Goal: Consume media (video, audio)

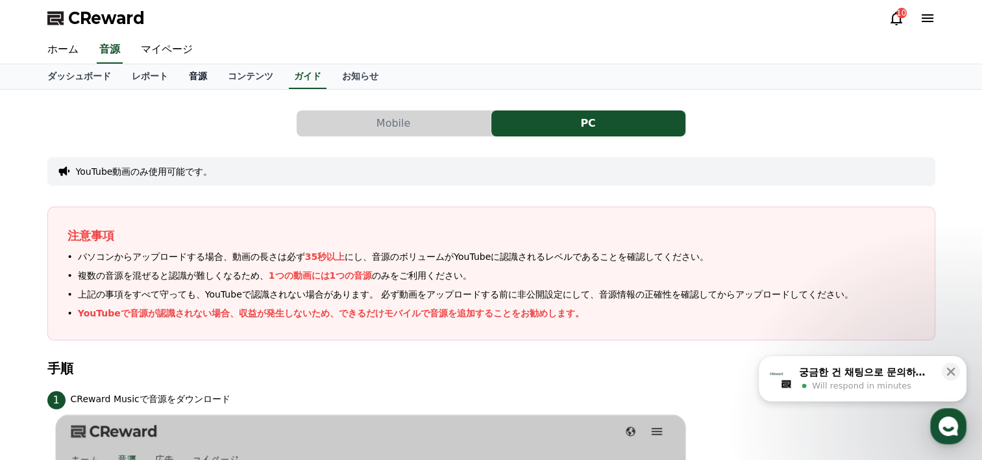
click at [179, 71] on link "音源" at bounding box center [198, 76] width 39 height 25
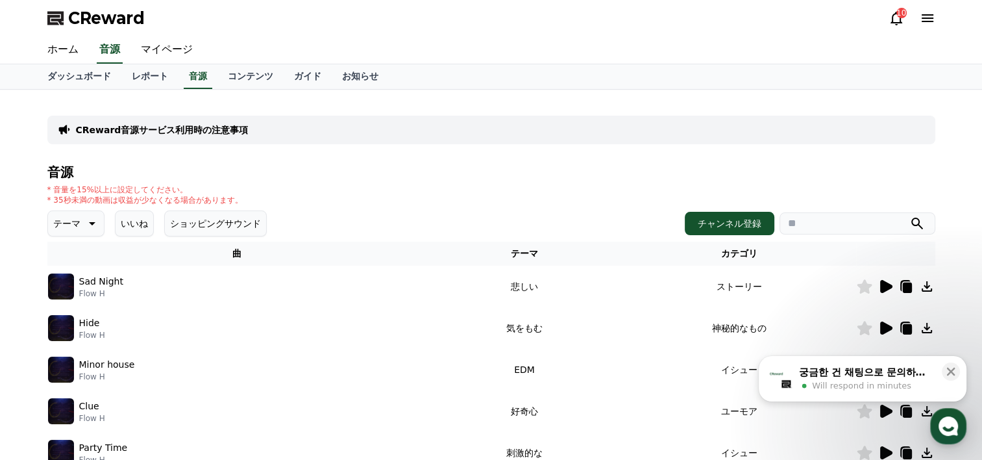
click at [882, 280] on icon at bounding box center [886, 286] width 12 height 13
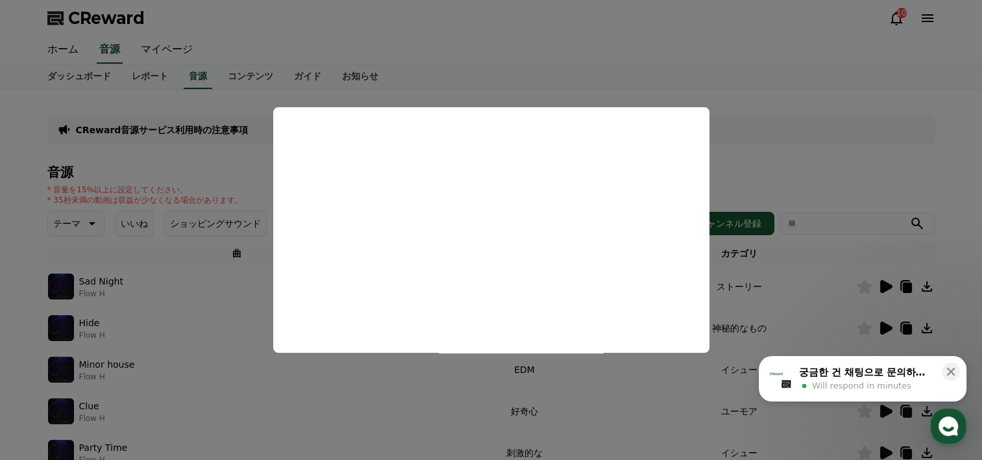
click at [403, 26] on button "close modal" at bounding box center [491, 230] width 982 height 460
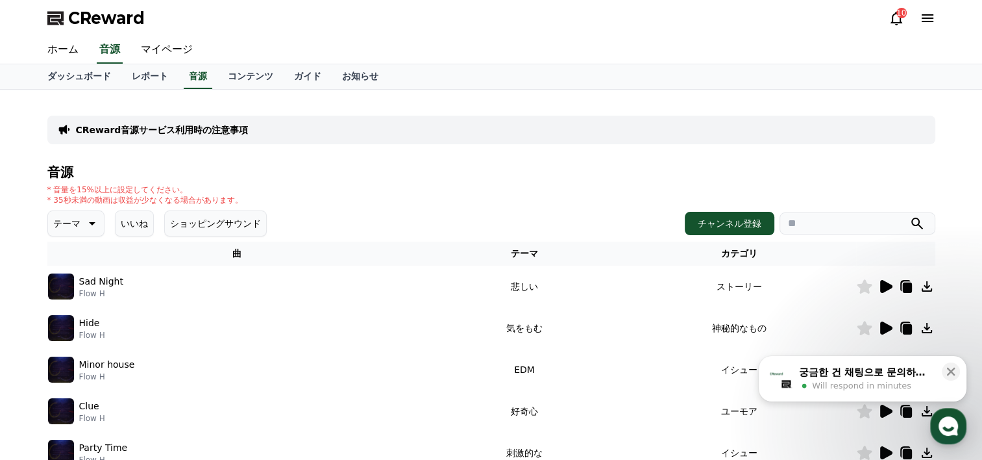
click at [886, 327] on icon at bounding box center [886, 327] width 12 height 13
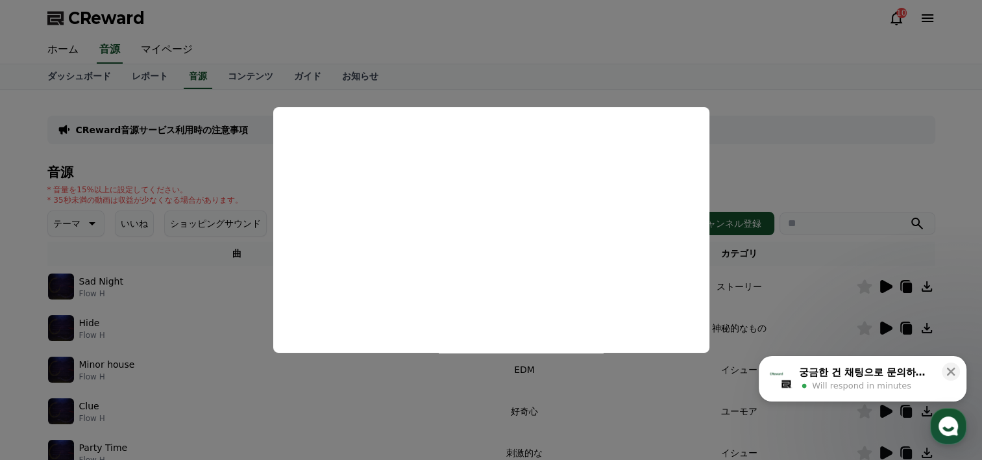
click at [545, 57] on button "close modal" at bounding box center [491, 230] width 982 height 460
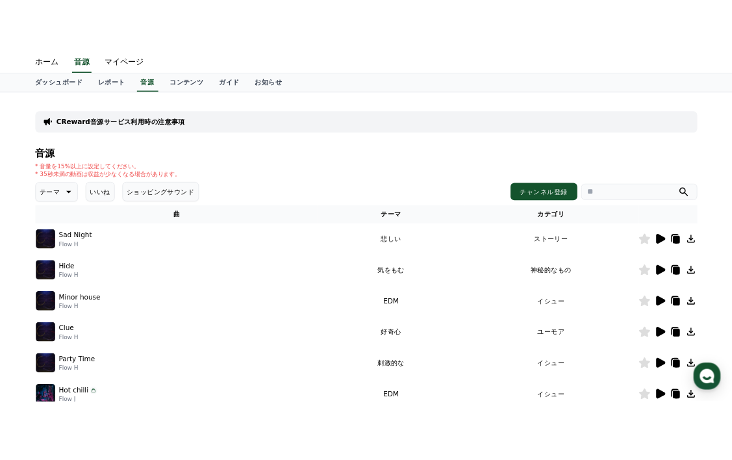
scroll to position [65, 0]
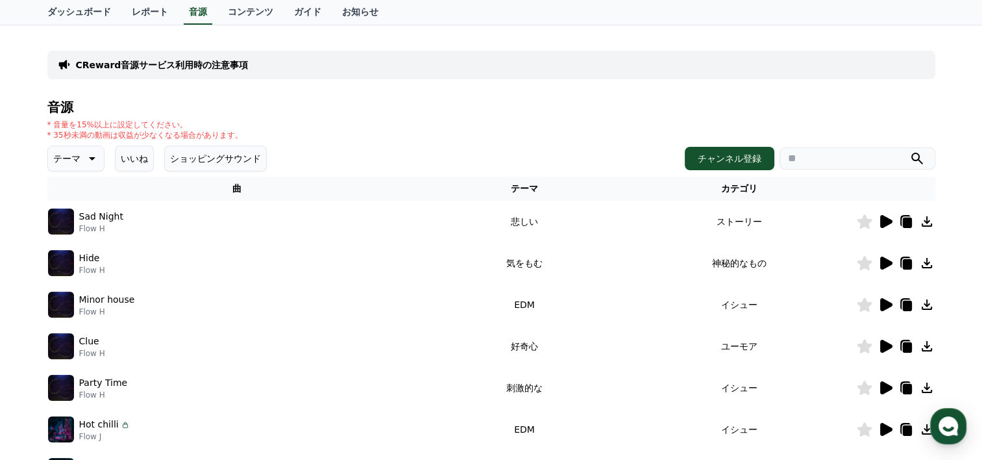
click at [884, 303] on icon at bounding box center [886, 304] width 12 height 13
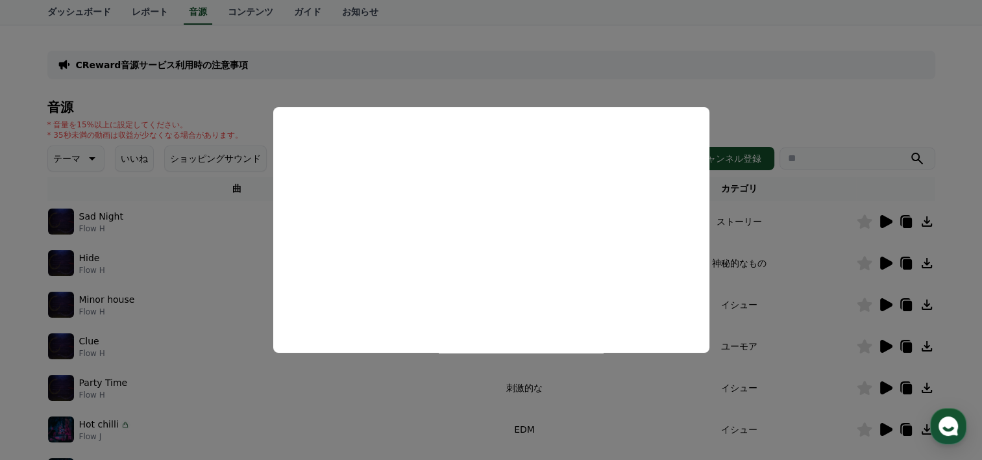
click at [299, 62] on button "close modal" at bounding box center [491, 230] width 982 height 460
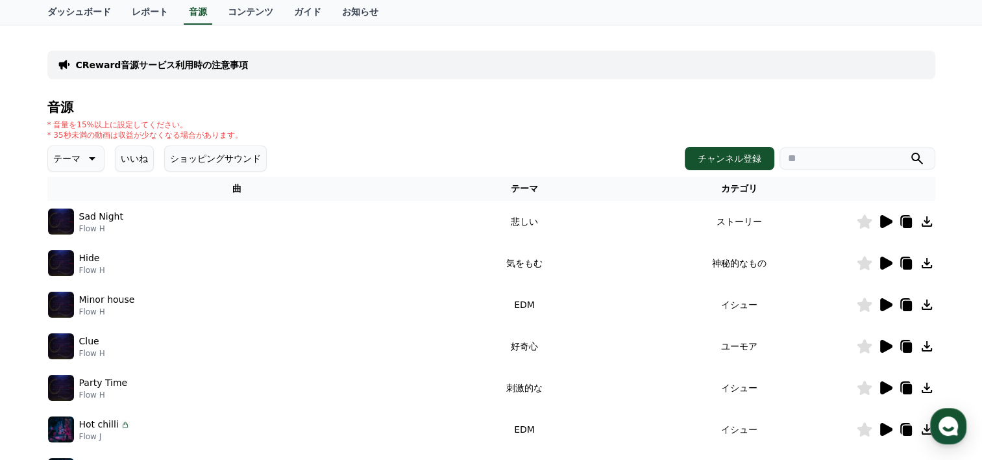
click at [929, 264] on icon at bounding box center [927, 263] width 16 height 16
